Goal: Task Accomplishment & Management: Use online tool/utility

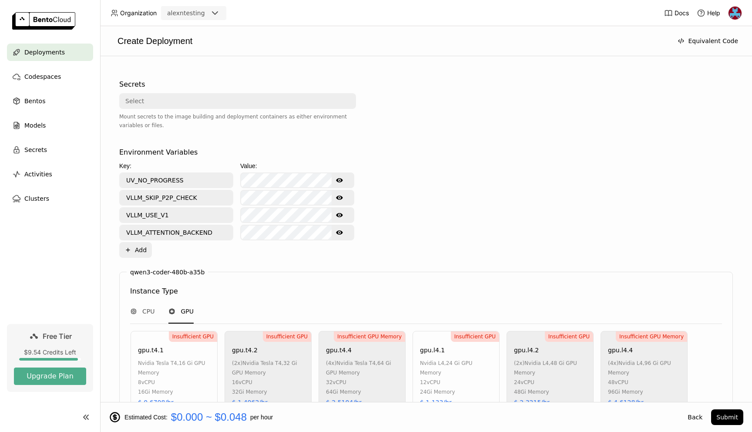
scroll to position [422, 0]
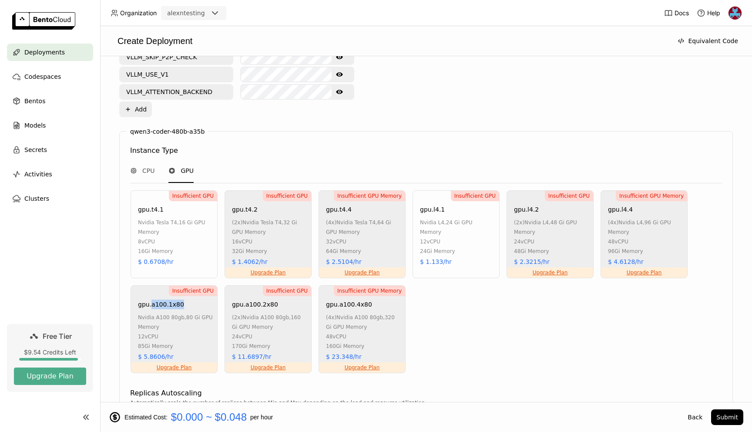
drag, startPoint x: 152, startPoint y: 308, endPoint x: 179, endPoint y: 309, distance: 27.5
click at [179, 309] on div "Insufficient GPU Upgrade Plan gpu.a100.1x80 nvidia a100 80gb , 80 Gi GPU Memory…" at bounding box center [174, 329] width 87 height 88
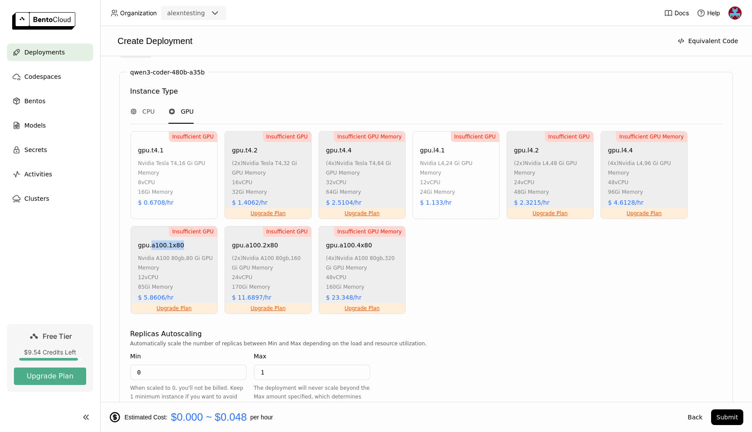
scroll to position [487, 0]
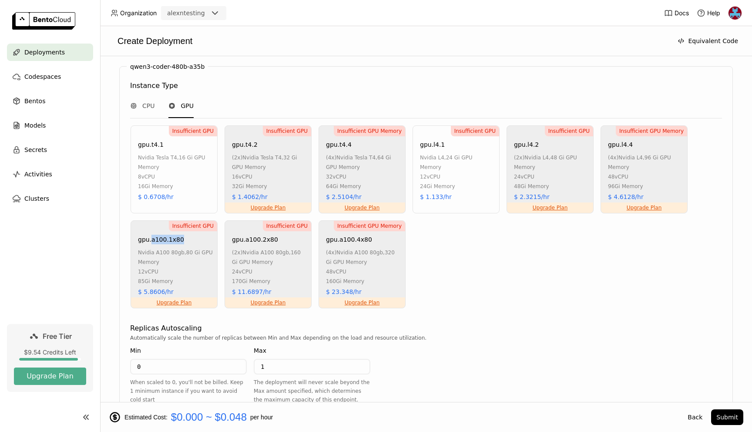
click at [57, 51] on span "Deployments" at bounding box center [44, 52] width 40 height 10
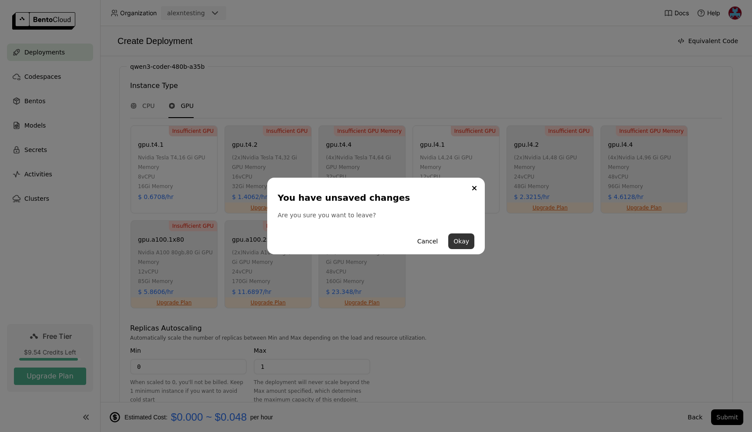
click at [465, 239] on button "Okay" at bounding box center [461, 241] width 26 height 16
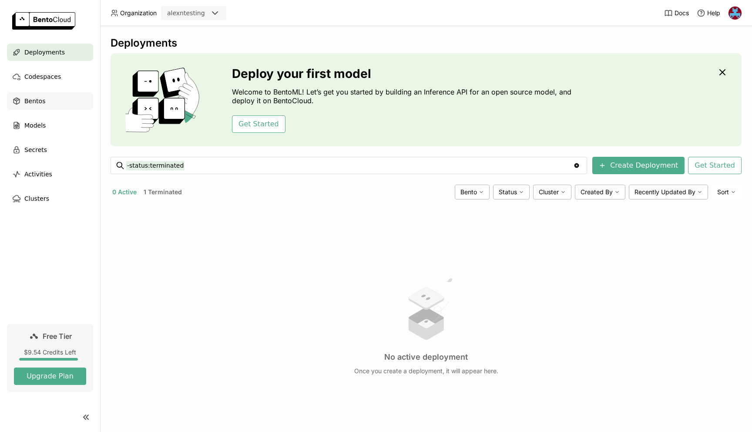
click at [57, 103] on div "Bentos" at bounding box center [50, 100] width 86 height 17
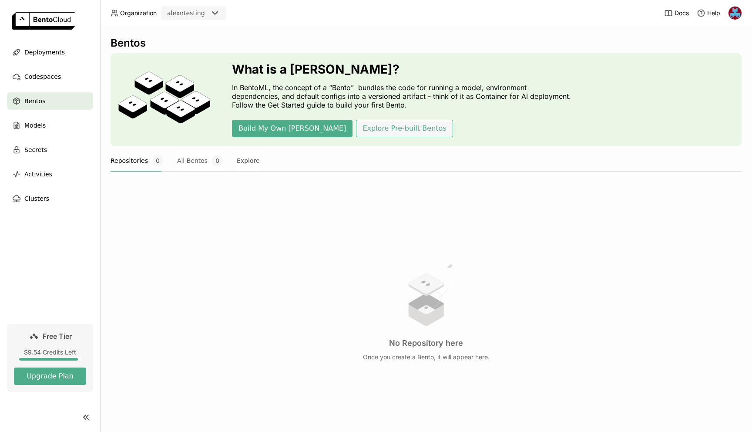
click at [356, 124] on button "Explore Pre-built Bentos" at bounding box center [404, 128] width 97 height 17
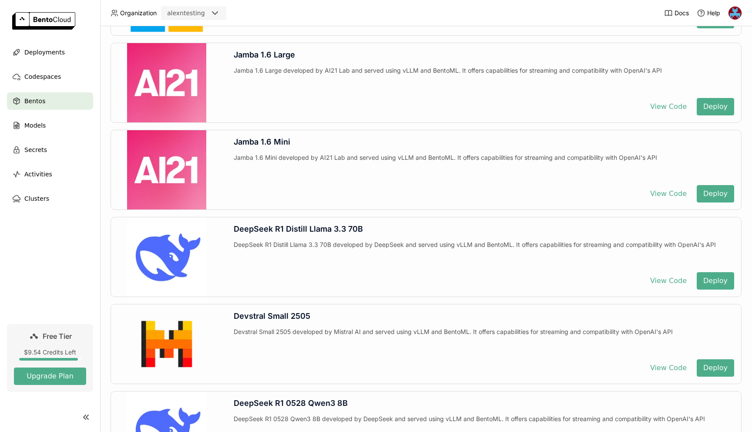
scroll to position [1052, 0]
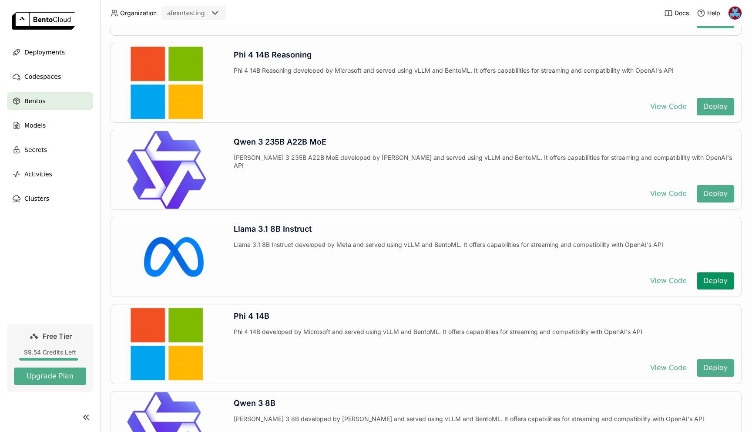
click at [710, 283] on button "Deploy" at bounding box center [715, 280] width 37 height 17
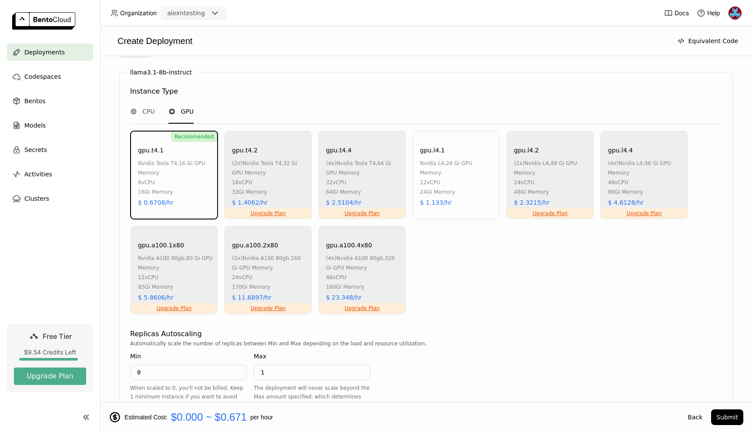
scroll to position [501, 0]
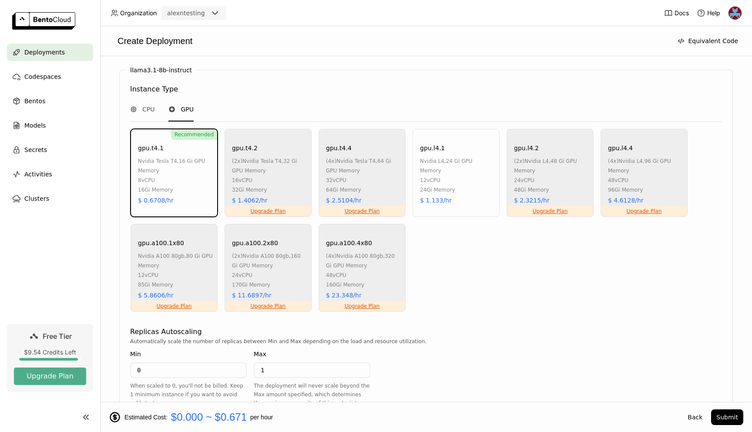
click at [179, 242] on div "gpu.a100.1x80" at bounding box center [161, 243] width 46 height 10
click at [185, 238] on div "Upgrade Plan gpu.a100.1x80 nvidia a100 80gb , 80 Gi GPU Memory 12 vCPU 85Gi Mem…" at bounding box center [174, 268] width 87 height 88
click at [147, 113] on span "CPU" at bounding box center [148, 109] width 12 height 9
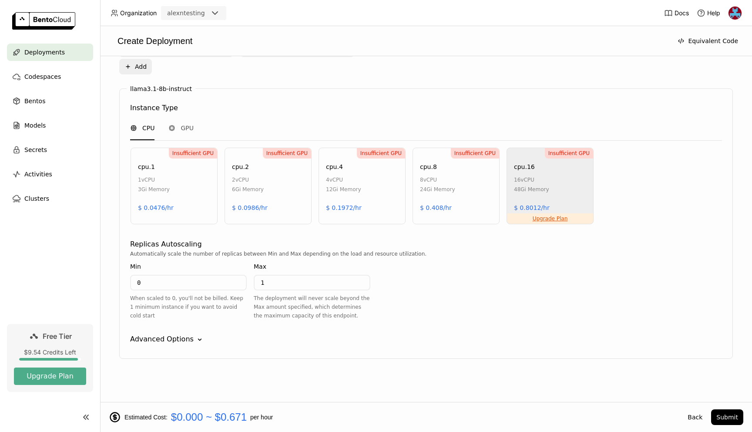
scroll to position [482, 0]
click at [176, 127] on div "GPU" at bounding box center [180, 128] width 25 height 9
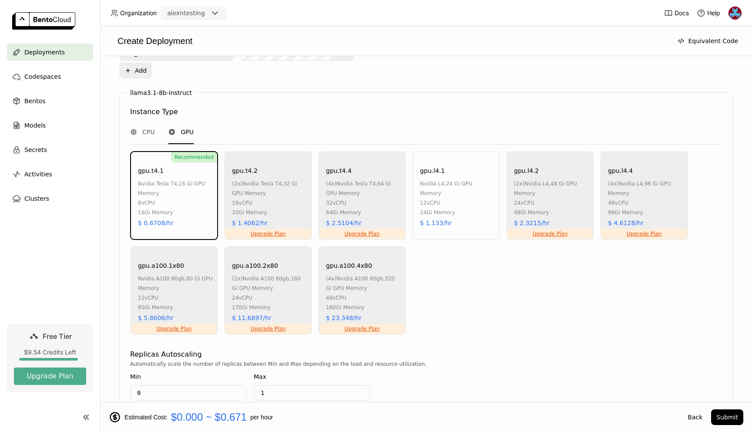
scroll to position [532, 0]
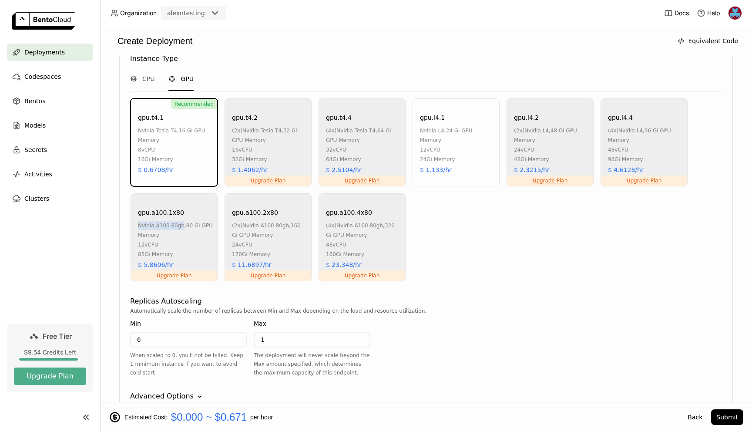
drag, startPoint x: 138, startPoint y: 228, endPoint x: 182, endPoint y: 229, distance: 43.1
click at [182, 229] on div "nvidia a100 80gb , 80 Gi GPU Memory" at bounding box center [175, 230] width 75 height 19
copy span "nvidia a100 80gb"
click at [461, 240] on div "Recommended gpu.t4.1 nvidia tesla t4 , 16 Gi GPU Memory 8 vCPU 16Gi Memory $ 0.…" at bounding box center [426, 190] width 595 height 184
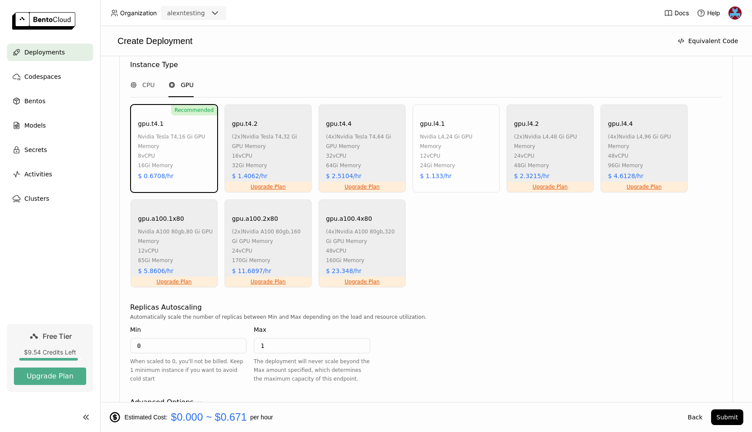
scroll to position [527, 0]
